Goal: Transaction & Acquisition: Subscribe to service/newsletter

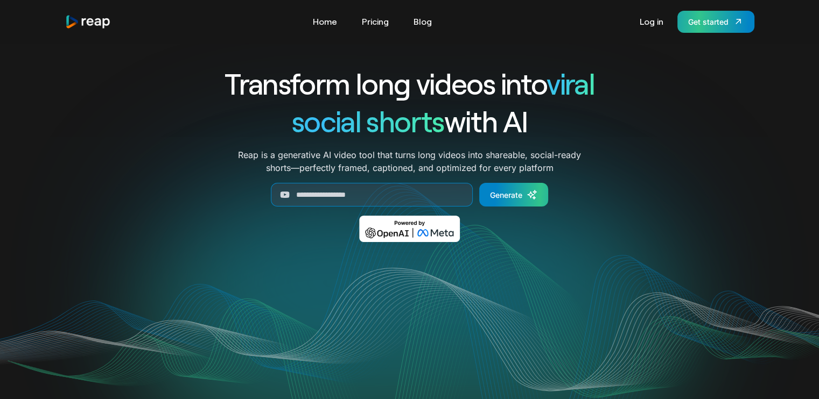
click at [693, 21] on div "Get started" at bounding box center [708, 21] width 40 height 11
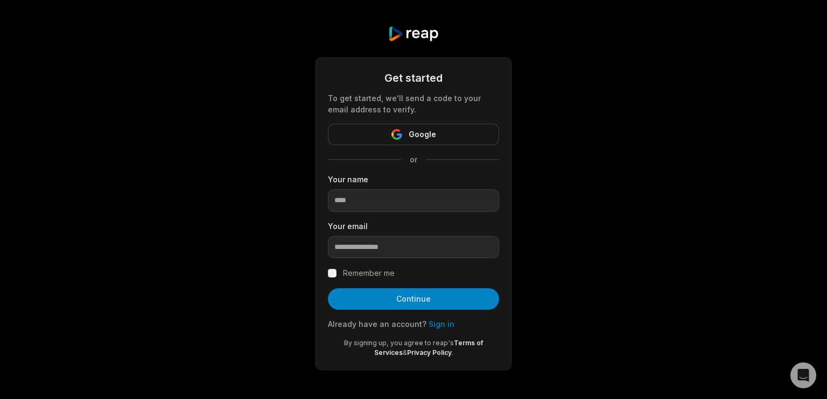
click at [437, 140] on button "Google" at bounding box center [413, 135] width 171 height 22
